Goal: Transaction & Acquisition: Download file/media

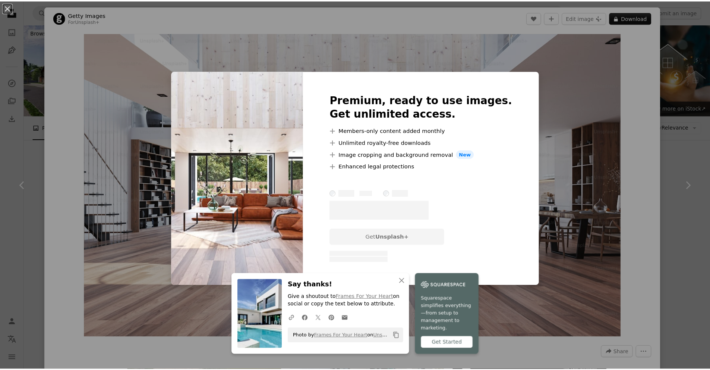
scroll to position [559, 0]
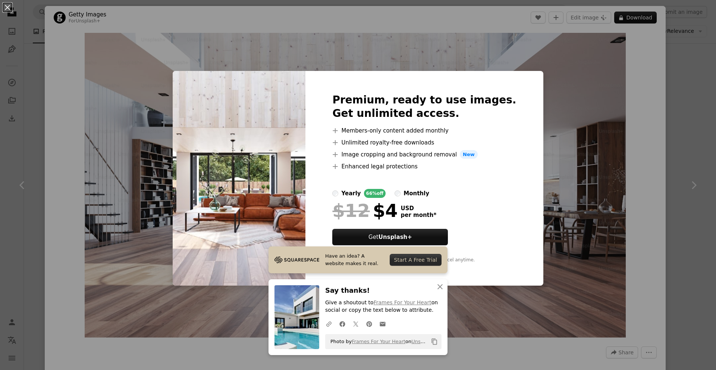
click at [555, 135] on div "An X shape Premium, ready to use images. Get unlimited access. A plus sign Memb…" at bounding box center [358, 185] width 716 height 370
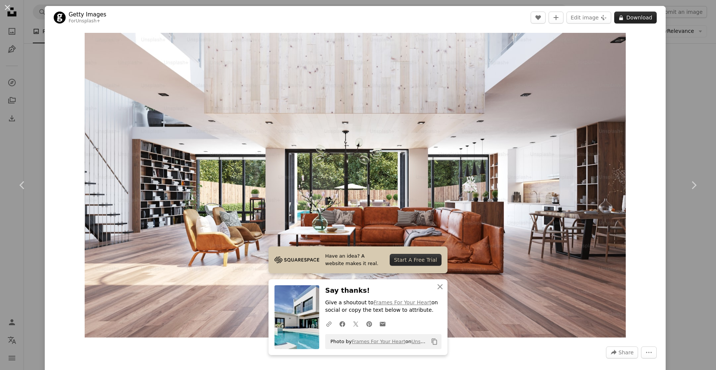
click at [623, 20] on button "A lock Download" at bounding box center [635, 18] width 43 height 12
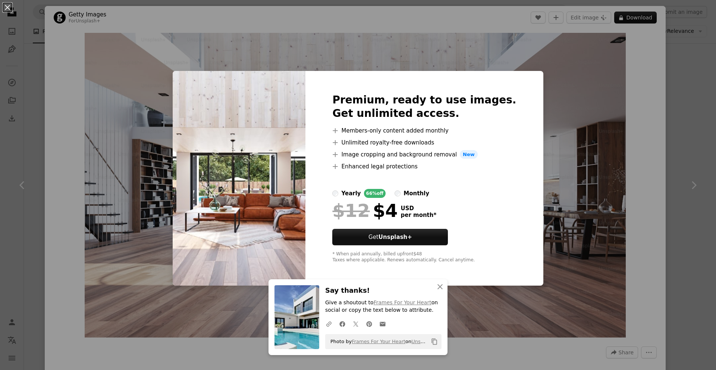
click at [672, 41] on div "An X shape Premium, ready to use images. Get unlimited access. A plus sign Memb…" at bounding box center [358, 185] width 716 height 370
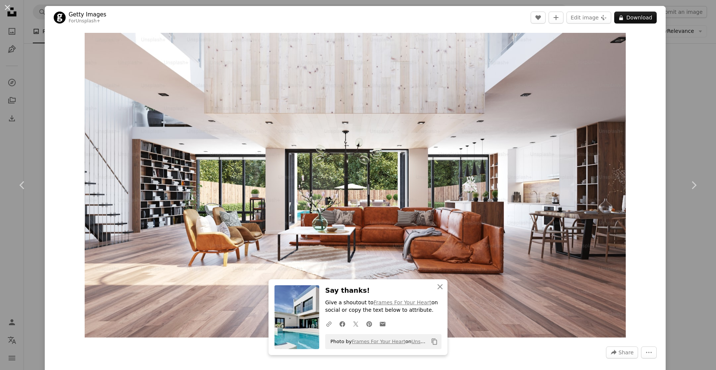
click at [672, 41] on div "An X shape Chevron left Chevron right Getty Images For Unsplash+ A heart A plus…" at bounding box center [358, 185] width 716 height 370
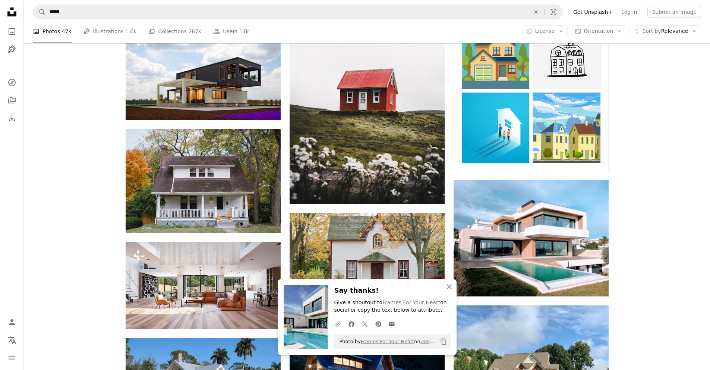
scroll to position [410, 0]
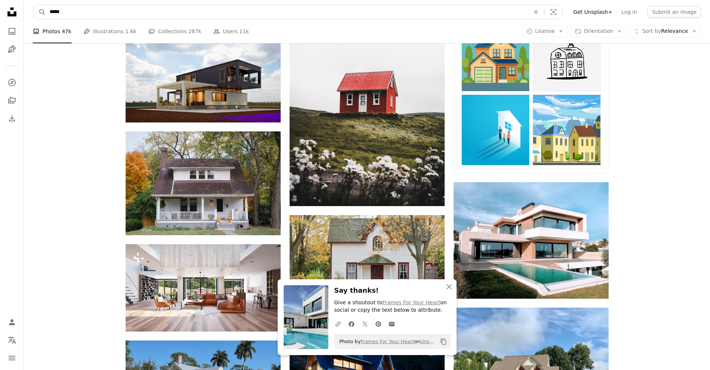
click at [243, 17] on input "*****" at bounding box center [287, 12] width 482 height 14
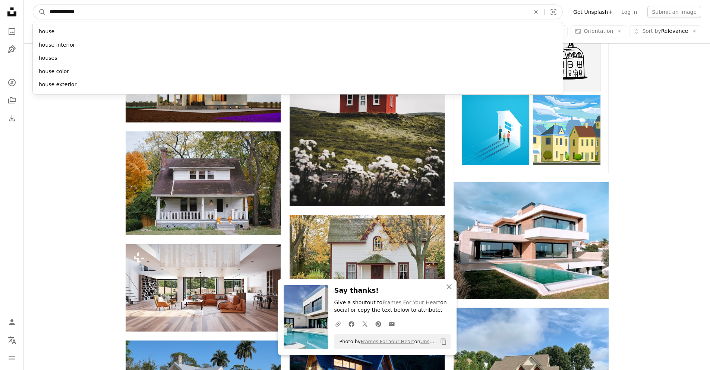
type input "**********"
click button "A magnifying glass" at bounding box center [39, 12] width 13 height 14
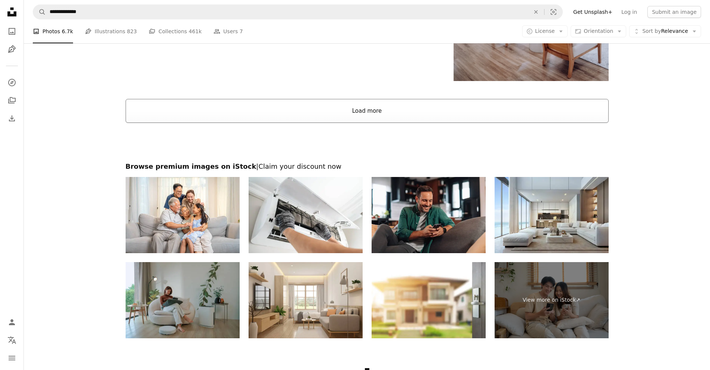
scroll to position [1305, 0]
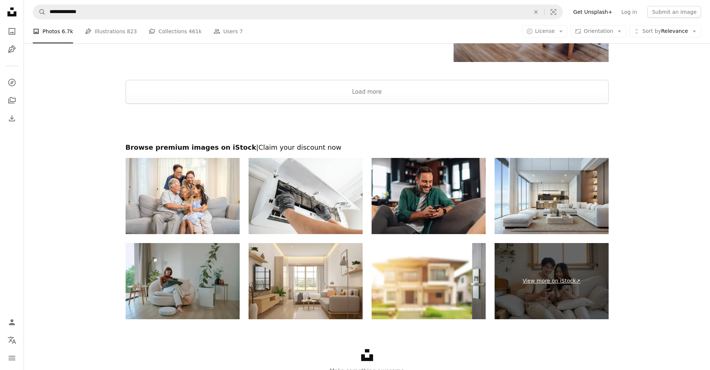
click at [552, 279] on link "View more on iStock ↗" at bounding box center [552, 281] width 114 height 76
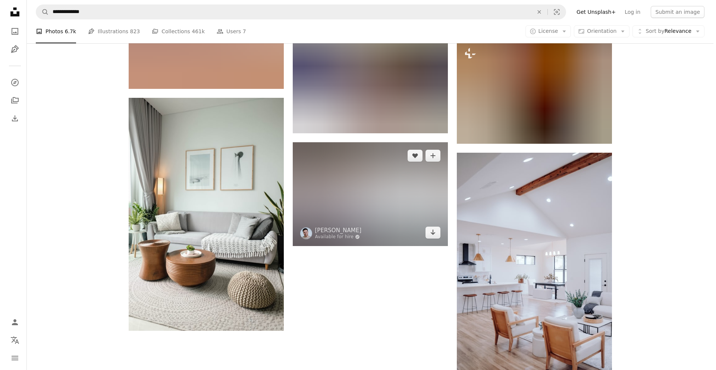
scroll to position [970, 0]
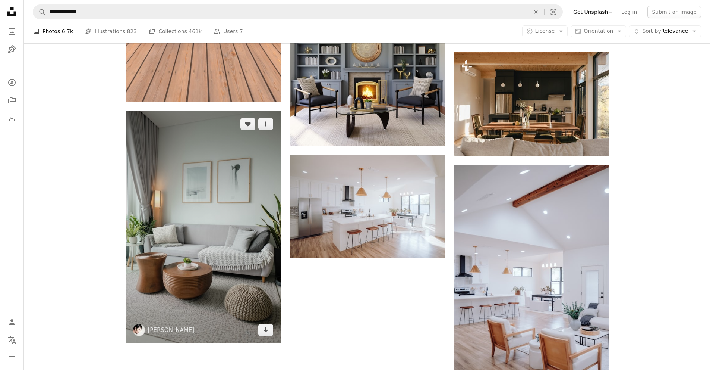
click at [230, 184] on img at bounding box center [203, 226] width 155 height 233
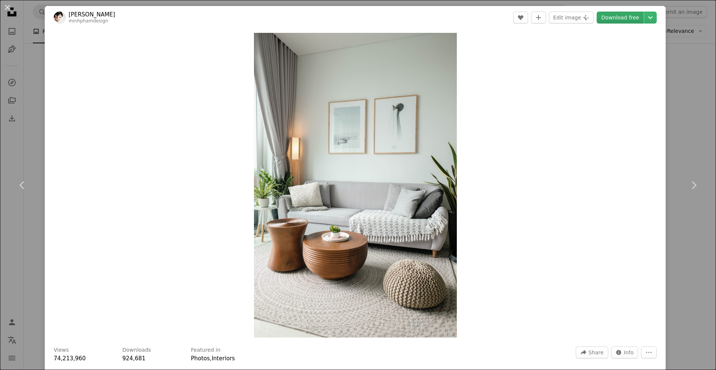
click at [608, 13] on link "Download free" at bounding box center [620, 18] width 47 height 12
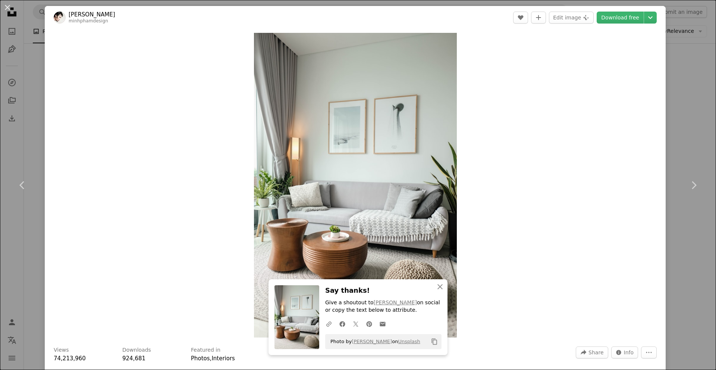
drag, startPoint x: 667, startPoint y: 164, endPoint x: 618, endPoint y: 139, distance: 55.2
click at [671, 164] on link "Chevron right" at bounding box center [693, 185] width 45 height 72
